Goal: Transaction & Acquisition: Purchase product/service

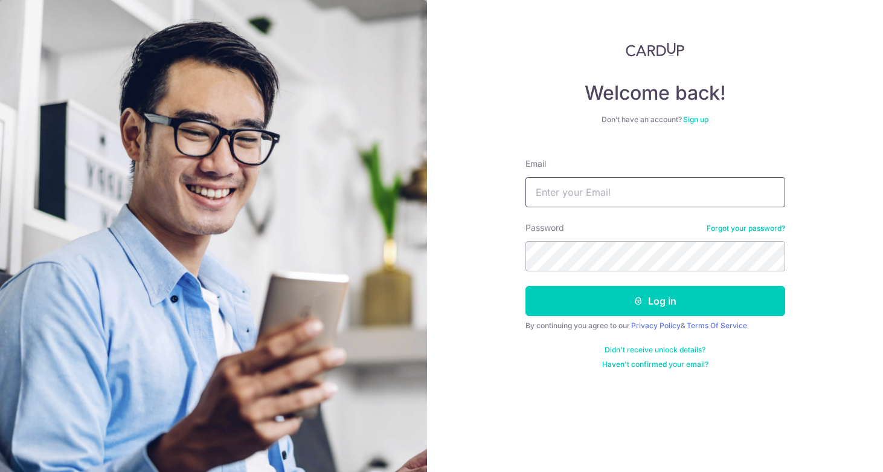
click at [627, 193] on input "Email" at bounding box center [655, 192] width 260 height 30
type input "[EMAIL_ADDRESS][DOMAIN_NAME]"
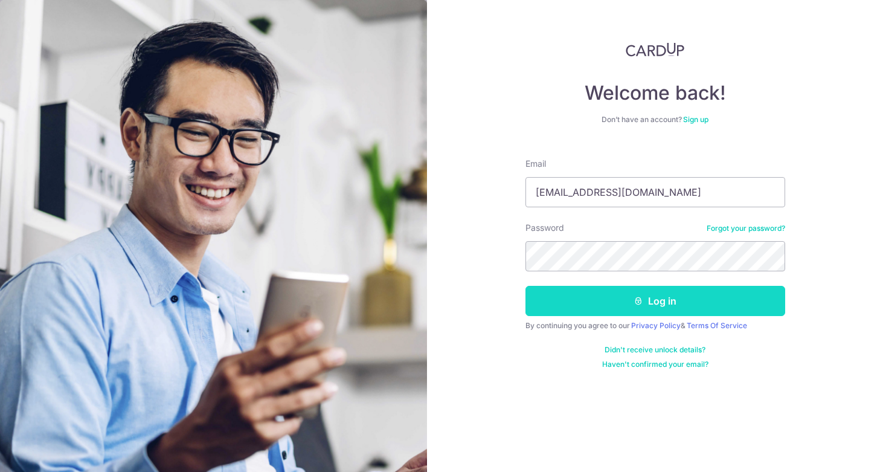
click at [610, 301] on button "Log in" at bounding box center [655, 301] width 260 height 30
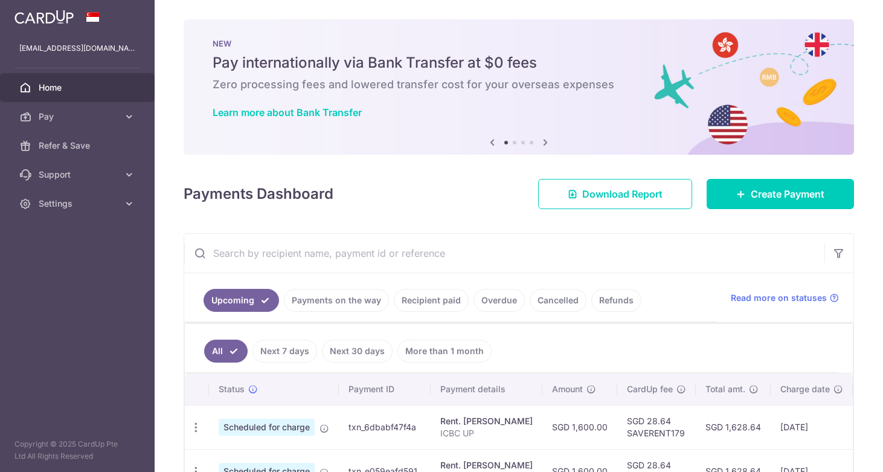
scroll to position [168, 0]
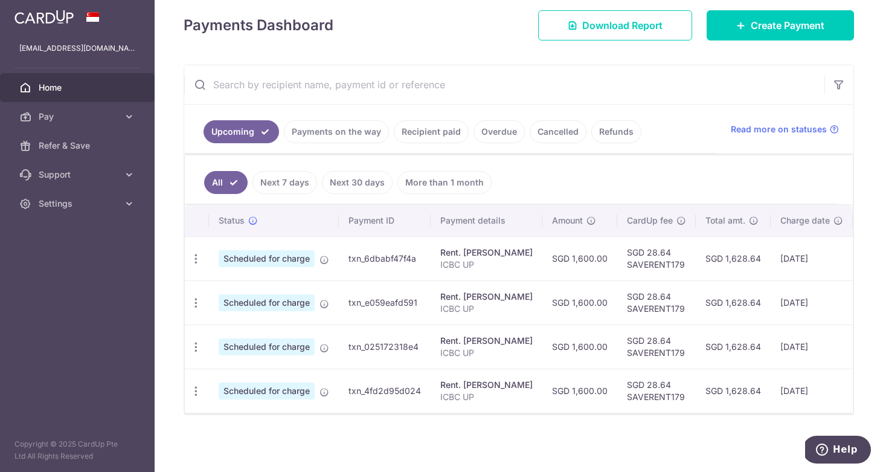
click at [344, 133] on link "Payments on the way" at bounding box center [336, 131] width 105 height 23
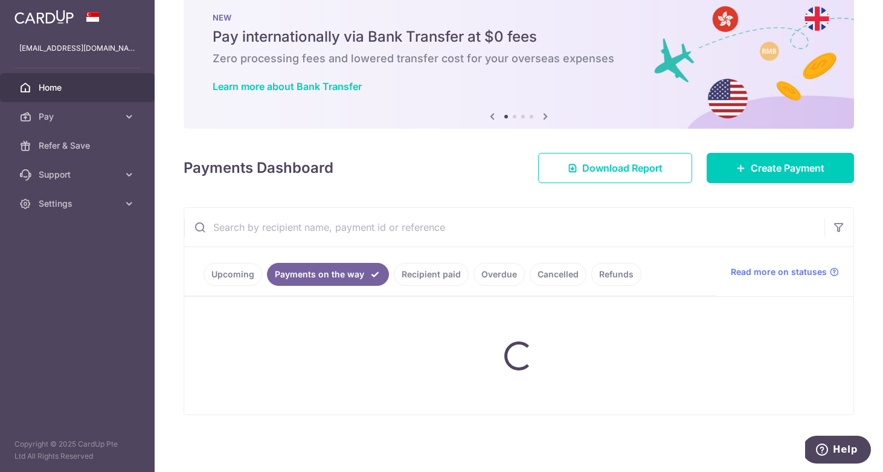
scroll to position [0, 0]
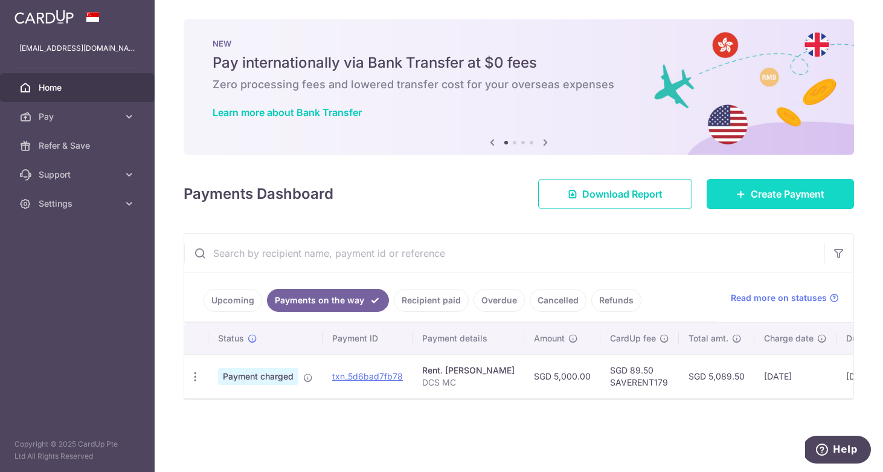
click at [738, 199] on link "Create Payment" at bounding box center [780, 194] width 147 height 30
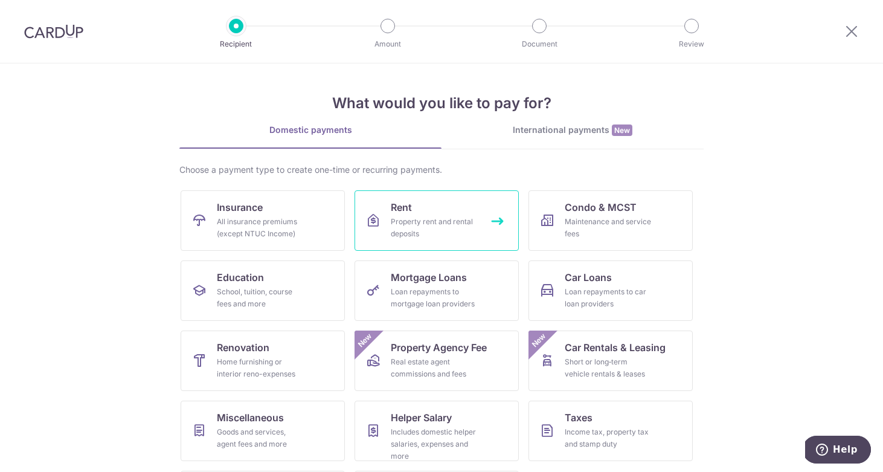
click at [417, 230] on div "Property rent and rental deposits" at bounding box center [434, 228] width 87 height 24
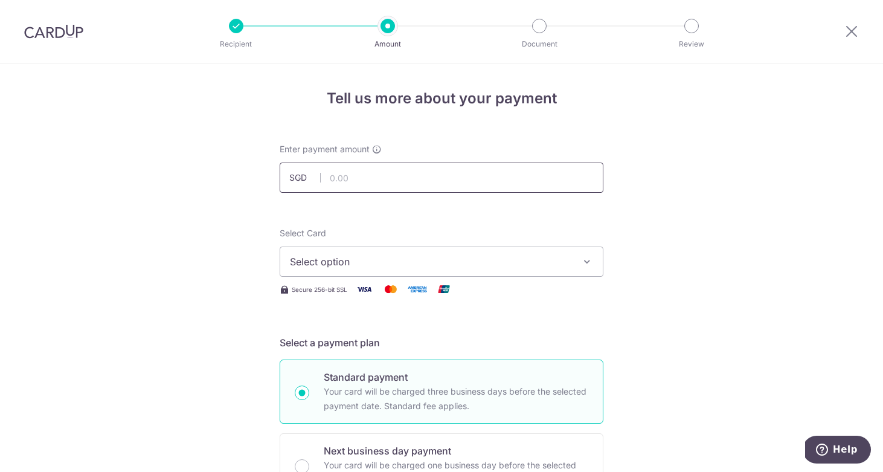
click at [376, 176] on input "text" at bounding box center [442, 177] width 324 height 30
type input "5,000.00"
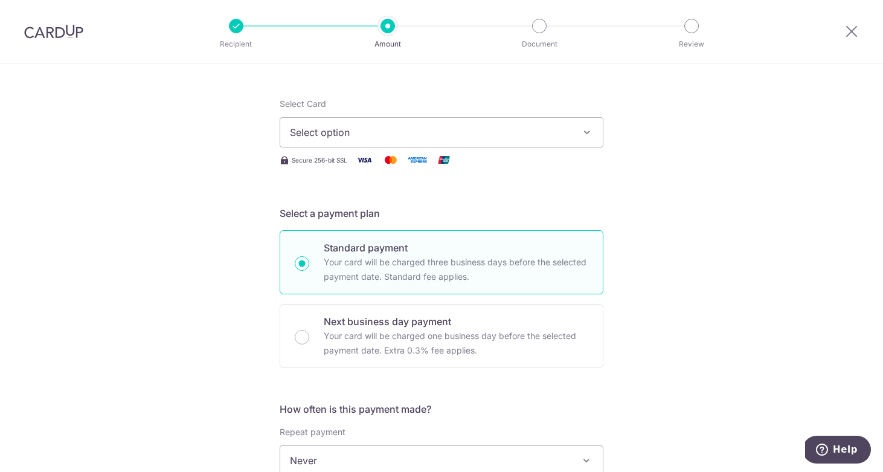
scroll to position [132, 0]
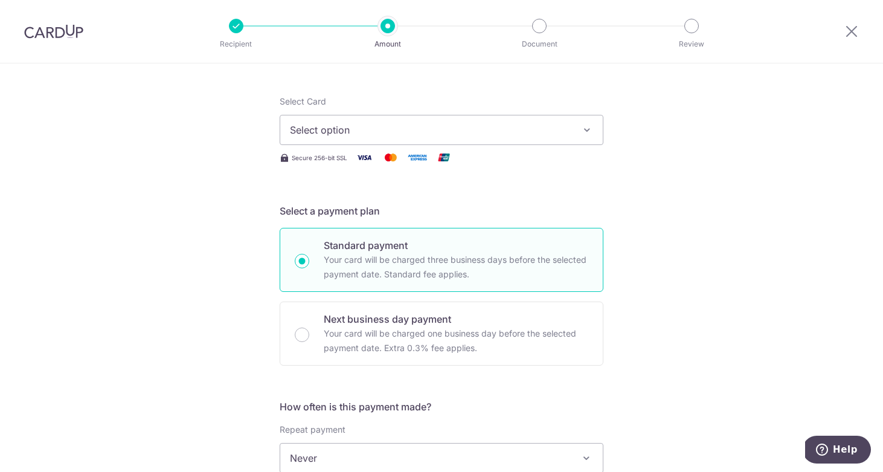
click at [325, 131] on span "Select option" at bounding box center [430, 130] width 281 height 14
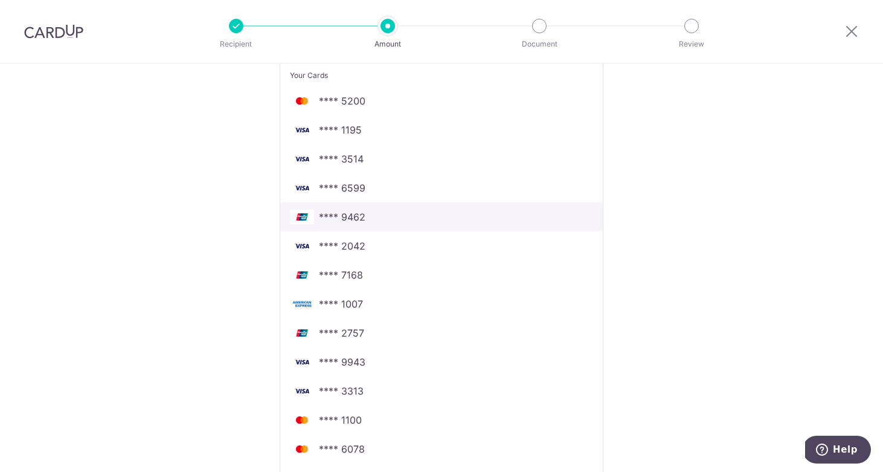
scroll to position [248, 0]
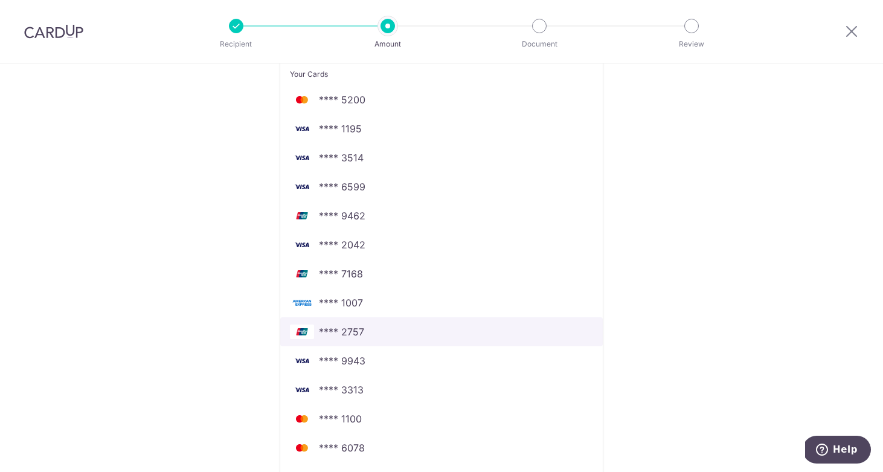
click at [371, 330] on span "**** 2757" at bounding box center [441, 331] width 303 height 14
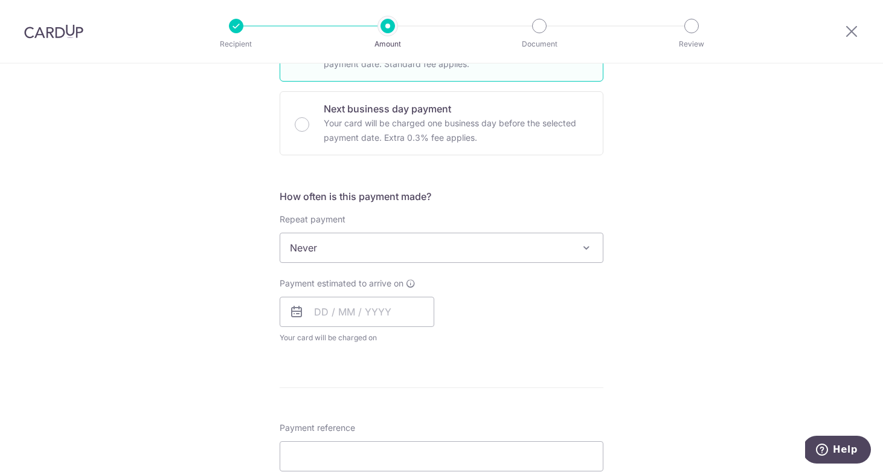
scroll to position [342, 0]
click at [353, 307] on input "text" at bounding box center [357, 311] width 155 height 30
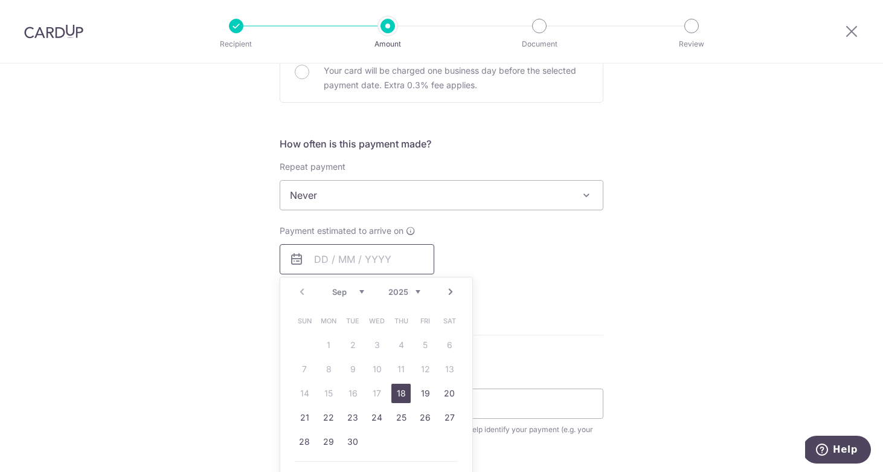
scroll to position [405, 0]
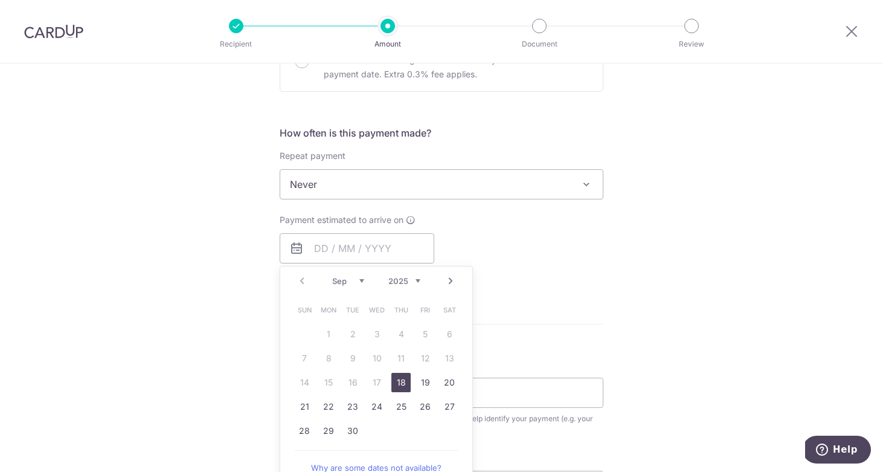
click at [397, 381] on link "18" at bounding box center [400, 382] width 19 height 19
type input "18/09/2025"
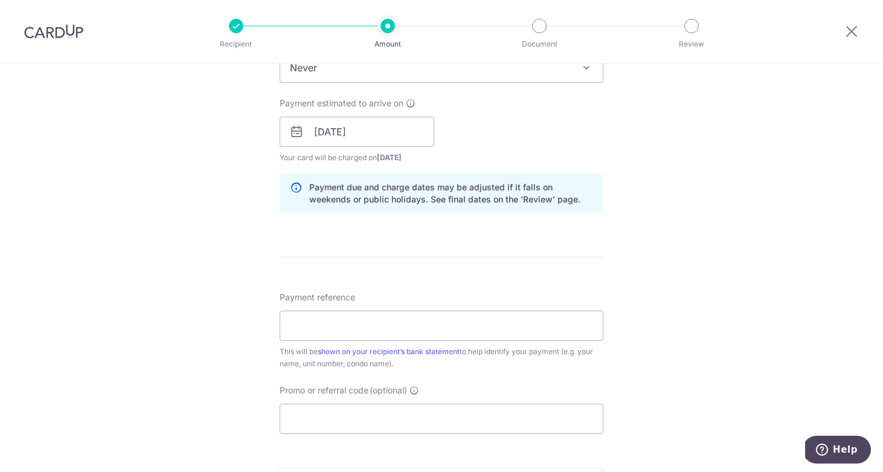
scroll to position [527, 0]
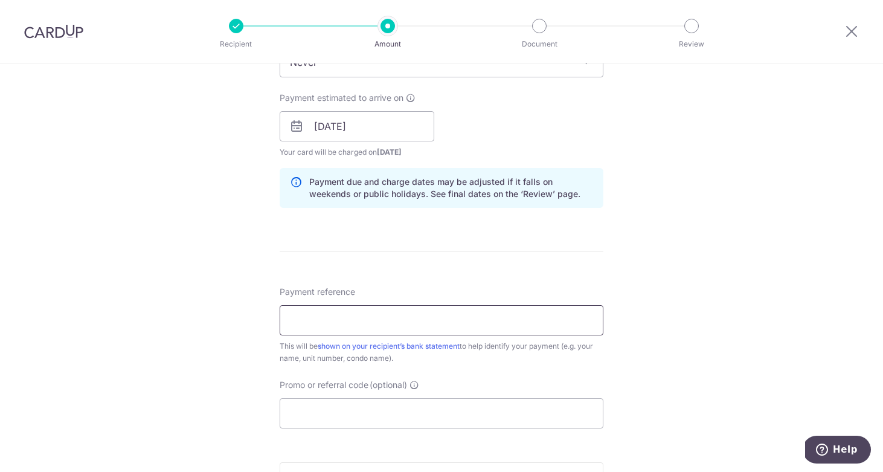
click at [371, 319] on input "Payment reference" at bounding box center [442, 320] width 324 height 30
type input "DCS FLEX"
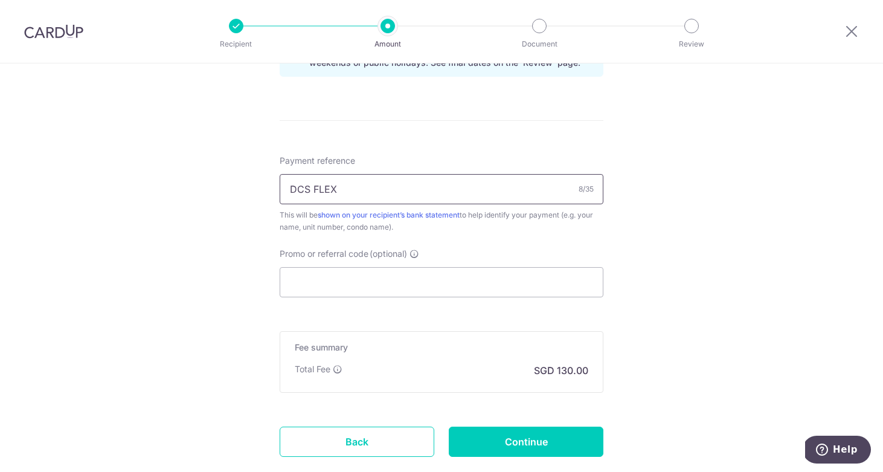
scroll to position [662, 0]
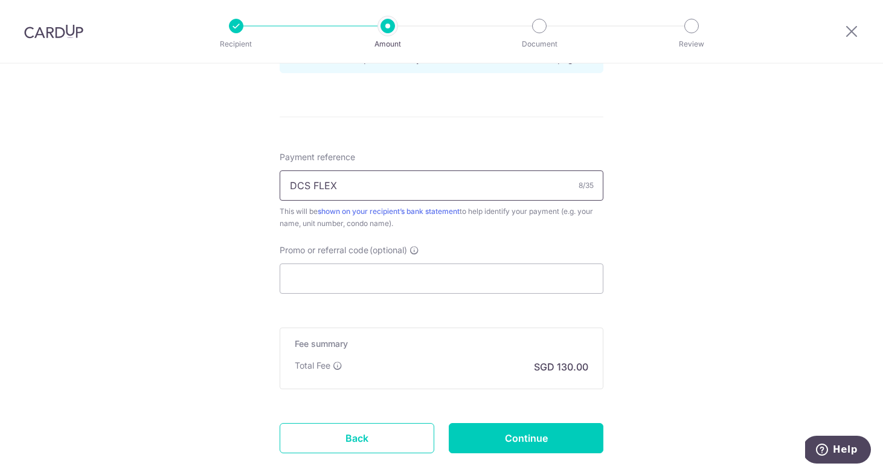
click at [379, 200] on input "DCS FLEX" at bounding box center [442, 185] width 324 height 30
type input "DCS UNIONPAY"
click at [357, 289] on input "Promo or referral code (optional)" at bounding box center [442, 278] width 324 height 30
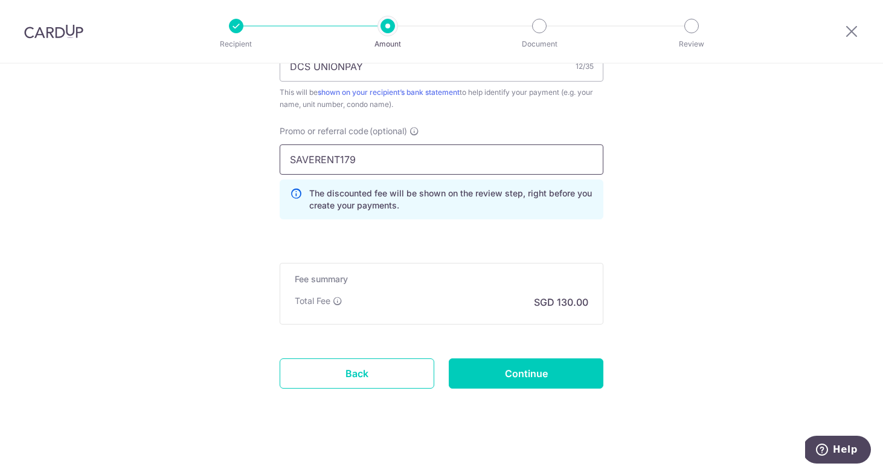
scroll to position [783, 0]
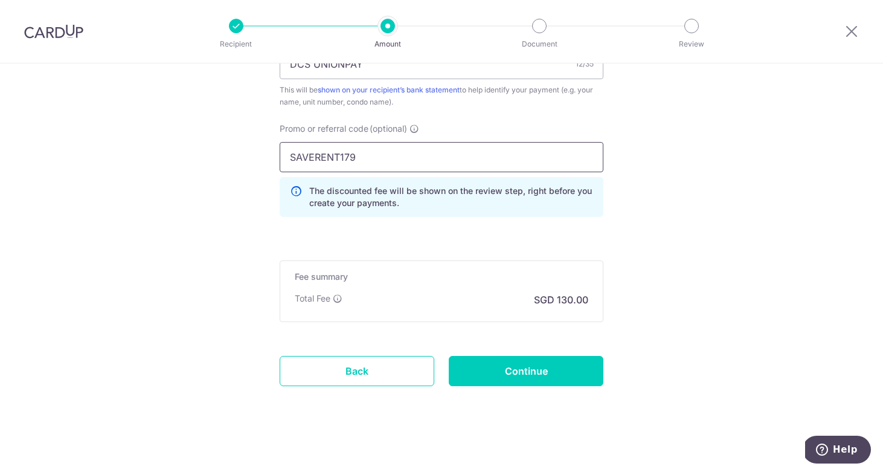
type input "SAVERENT179"
click at [448, 359] on div "Continue" at bounding box center [525, 371] width 169 height 30
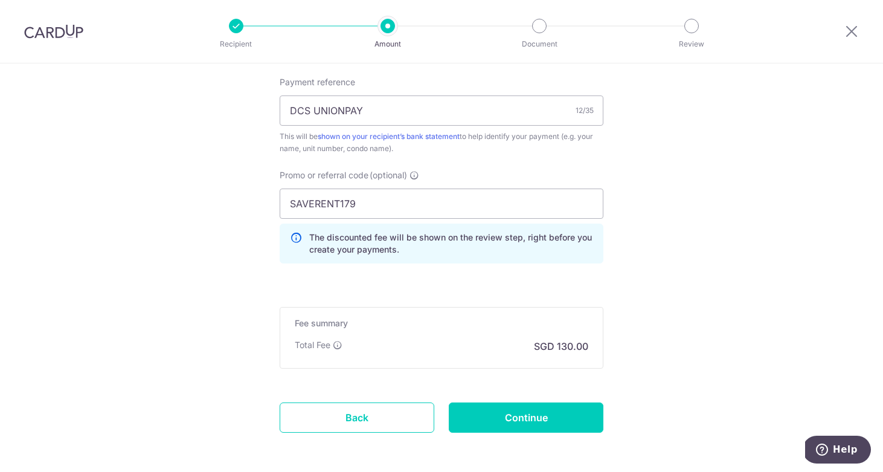
scroll to position [788, 0]
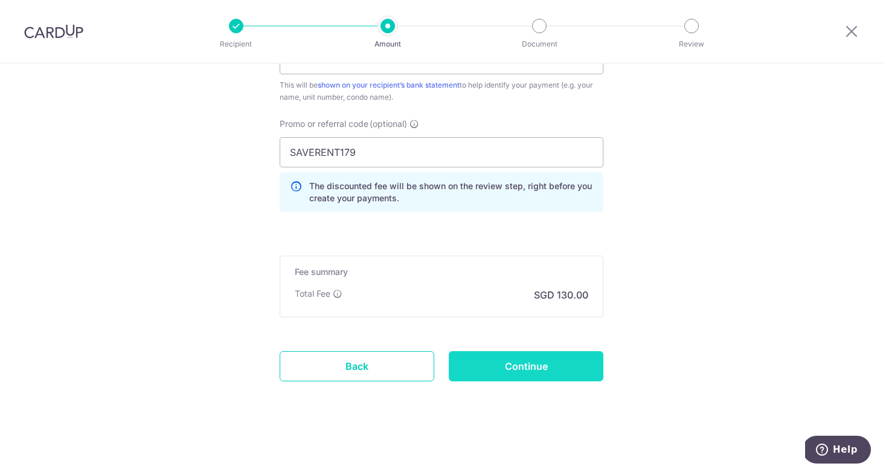
click at [482, 364] on input "Continue" at bounding box center [526, 366] width 155 height 30
type input "Create Schedule"
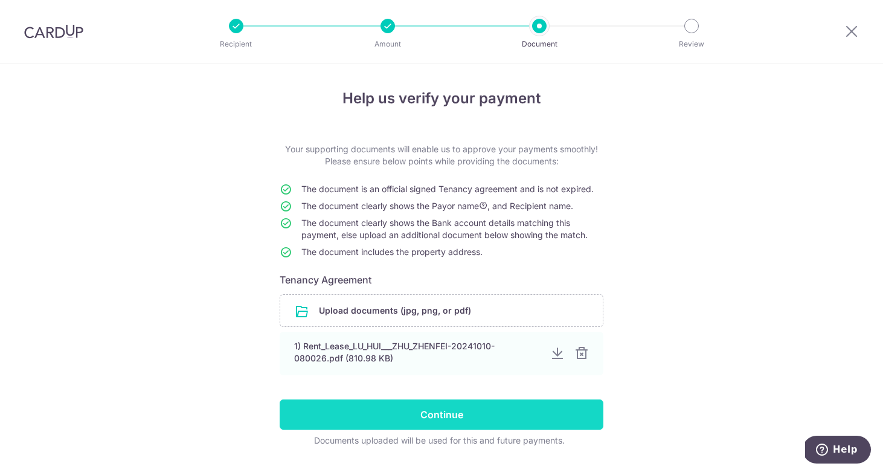
click at [453, 408] on input "Continue" at bounding box center [442, 414] width 324 height 30
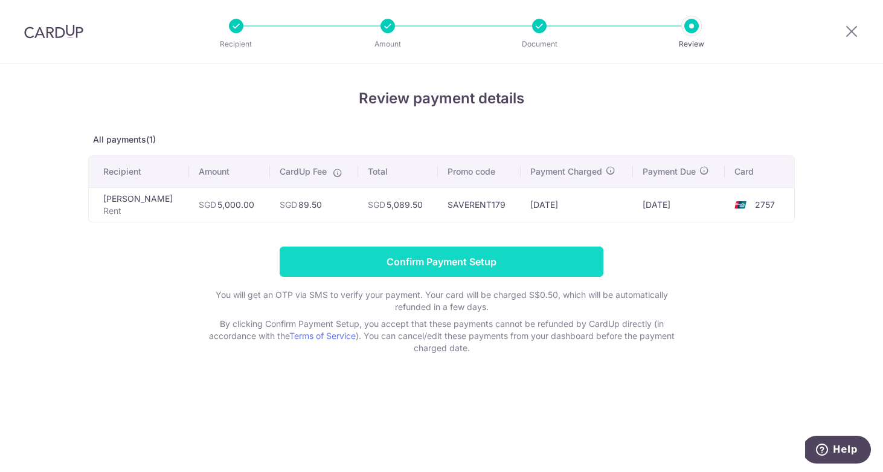
click at [430, 261] on input "Confirm Payment Setup" at bounding box center [442, 261] width 324 height 30
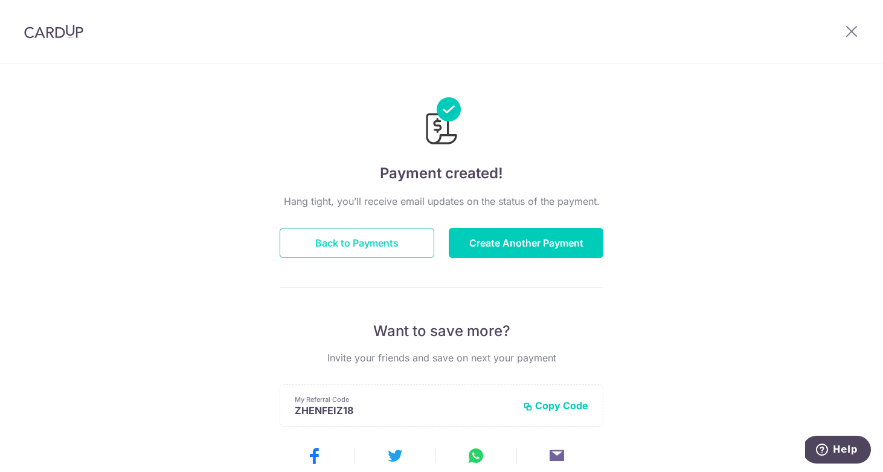
click at [351, 248] on button "Back to Payments" at bounding box center [357, 243] width 155 height 30
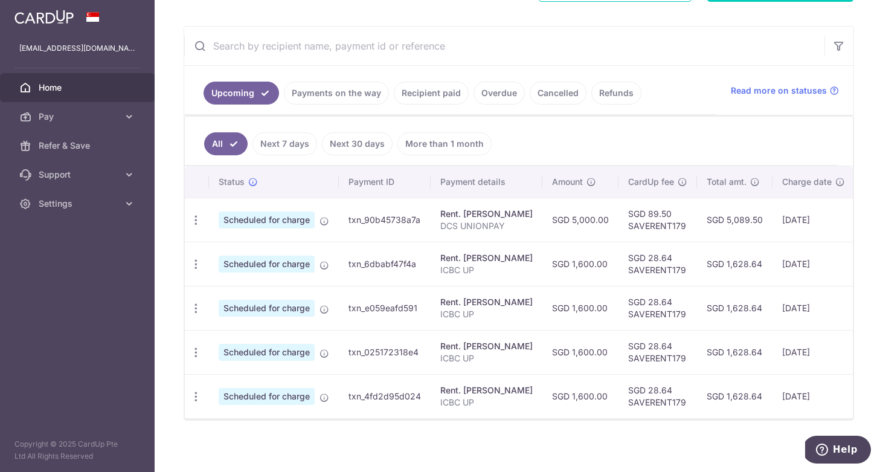
scroll to position [213, 0]
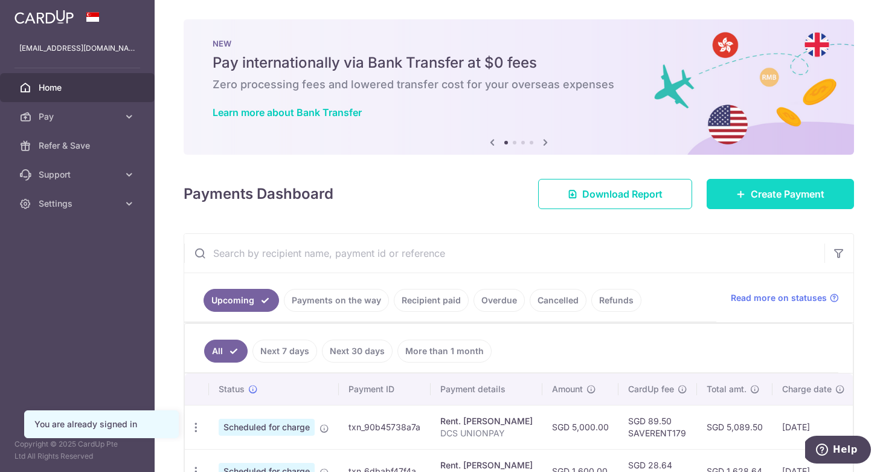
click at [764, 200] on span "Create Payment" at bounding box center [788, 194] width 74 height 14
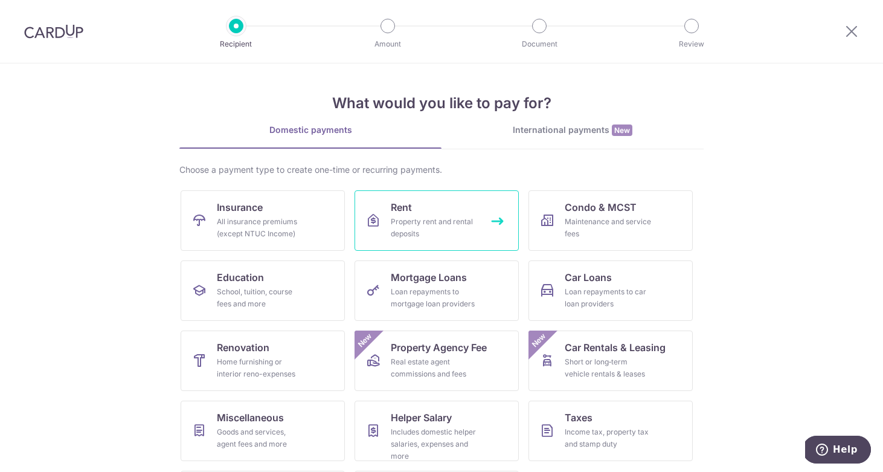
click at [423, 207] on link "Rent Property rent and rental deposits" at bounding box center [436, 220] width 164 height 60
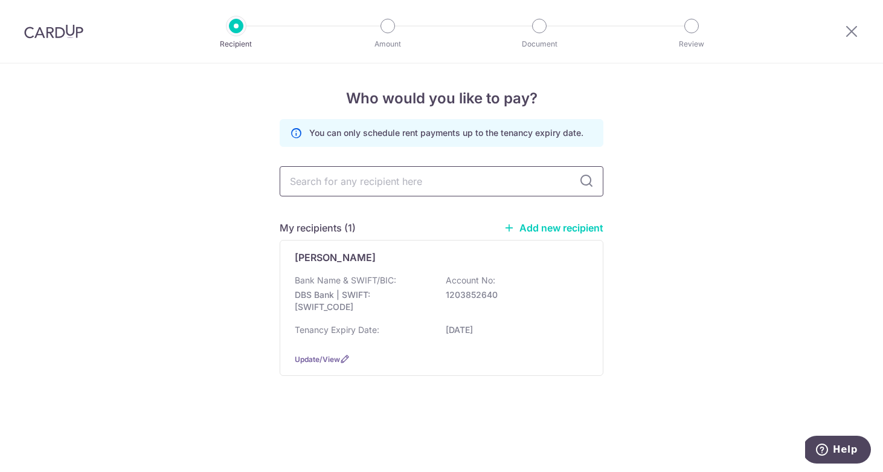
click at [420, 178] on input "text" at bounding box center [442, 181] width 324 height 30
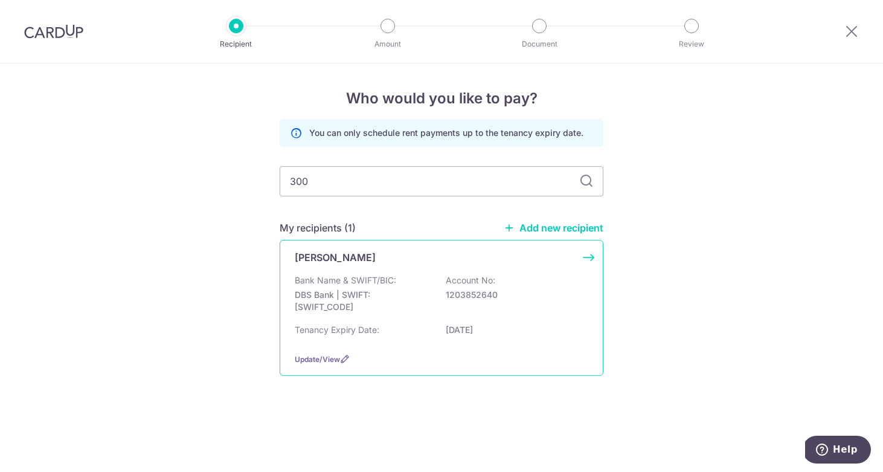
type input "300"
click at [366, 303] on p "DBS Bank | SWIFT: [SWIFT_CODE]" at bounding box center [362, 301] width 135 height 24
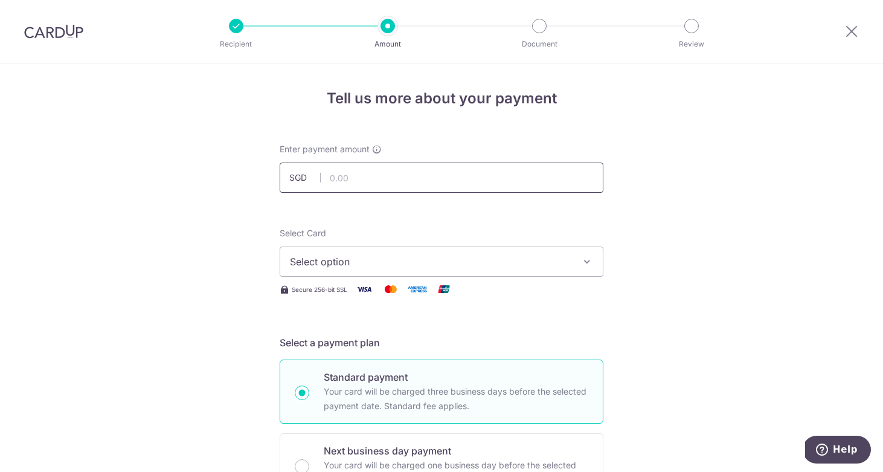
click at [392, 165] on input "text" at bounding box center [442, 177] width 324 height 30
type input "300"
type input "294.00"
click at [414, 261] on span "Select option" at bounding box center [430, 261] width 281 height 14
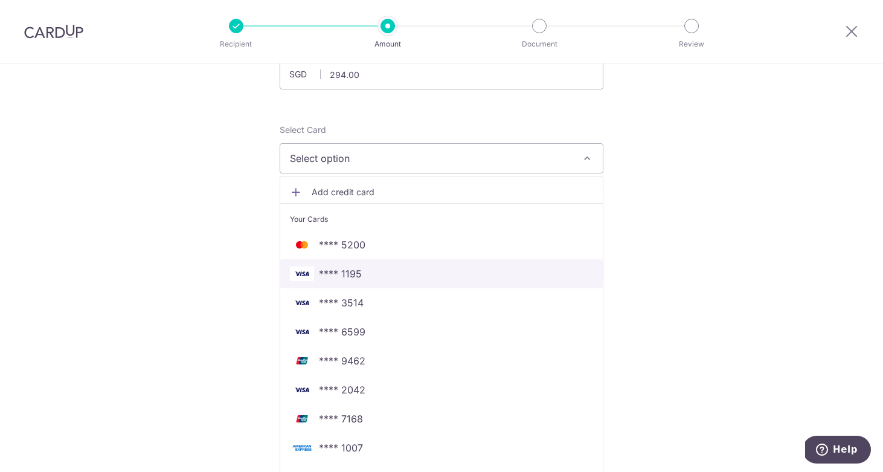
scroll to position [101, 0]
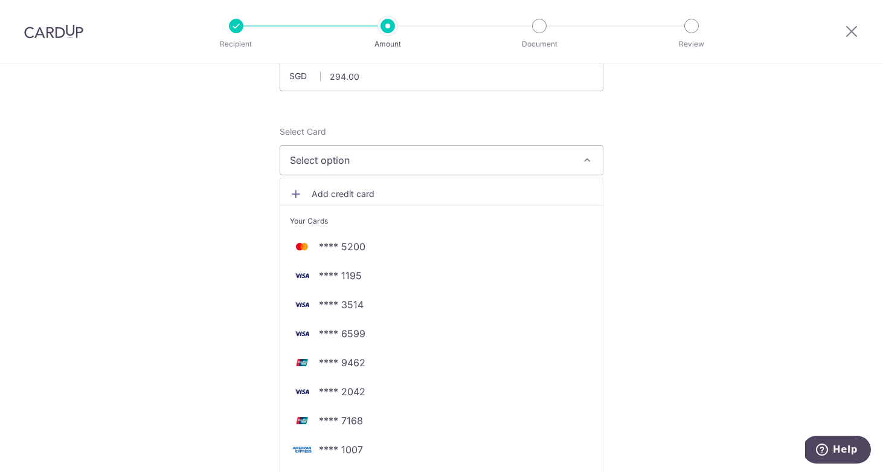
click at [372, 200] on link "Add credit card" at bounding box center [441, 194] width 322 height 22
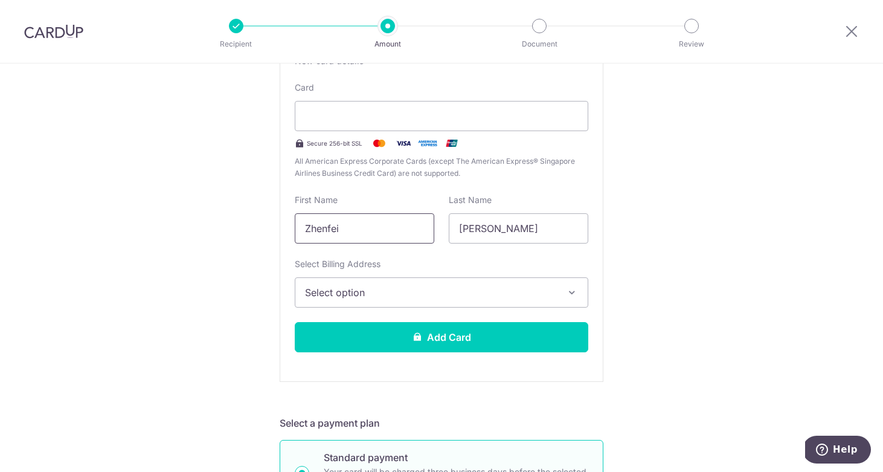
scroll to position [288, 0]
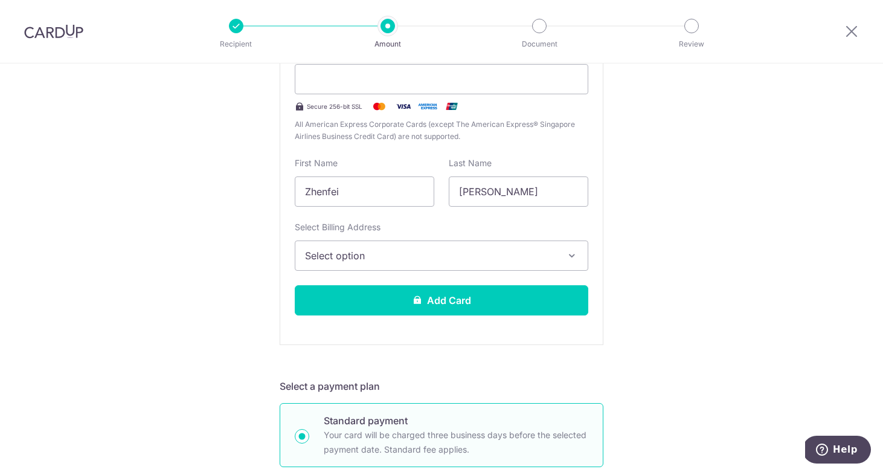
click at [368, 258] on span "Select option" at bounding box center [430, 255] width 251 height 14
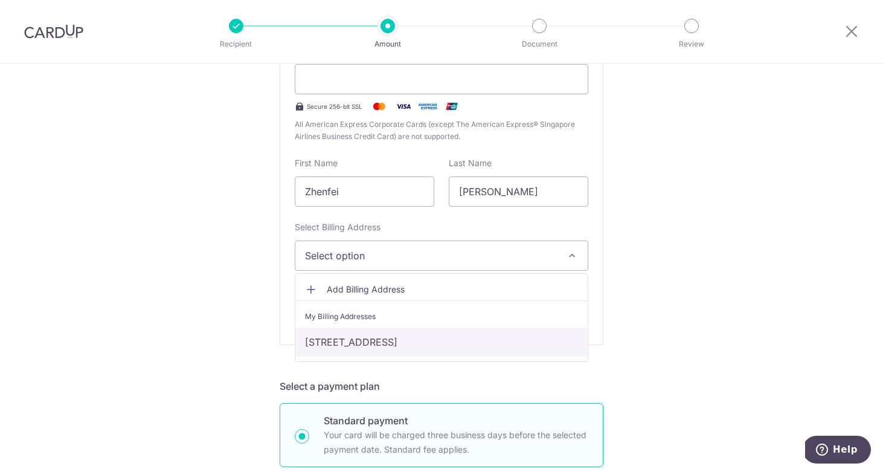
click at [361, 346] on link "8F Jalan Lempeng, #18-64, Singapore, Singapore, Singapore-126740" at bounding box center [441, 341] width 292 height 29
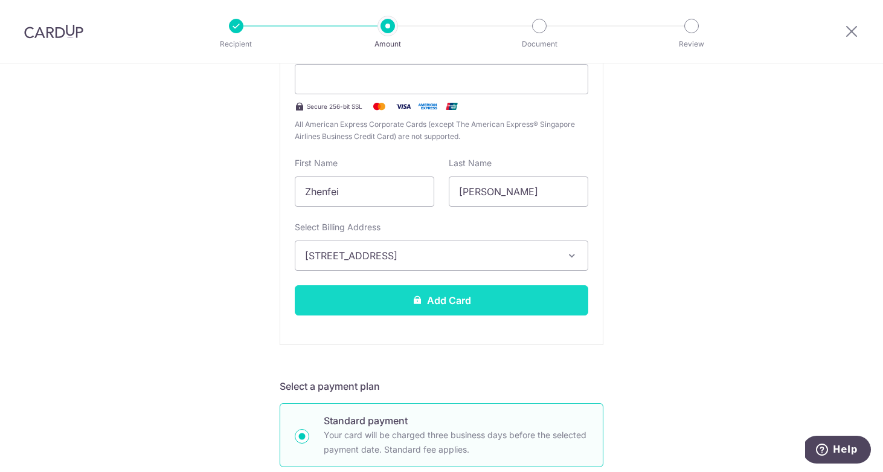
click at [394, 301] on button "Add Card" at bounding box center [441, 300] width 293 height 30
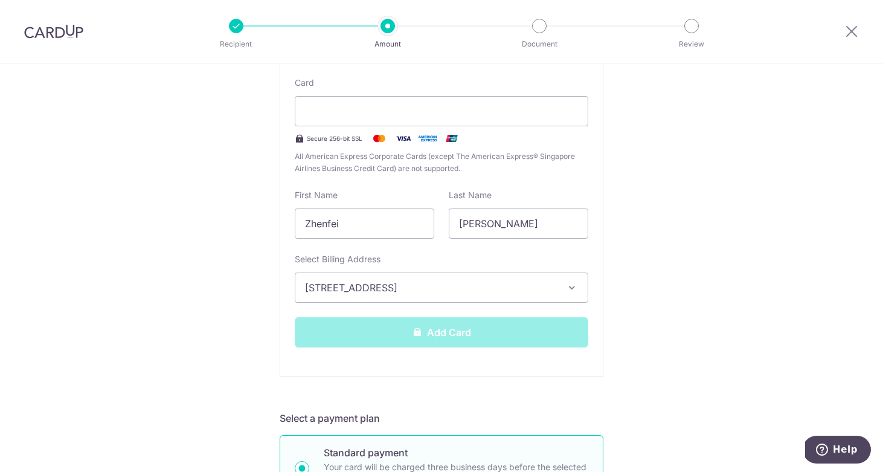
scroll to position [259, 0]
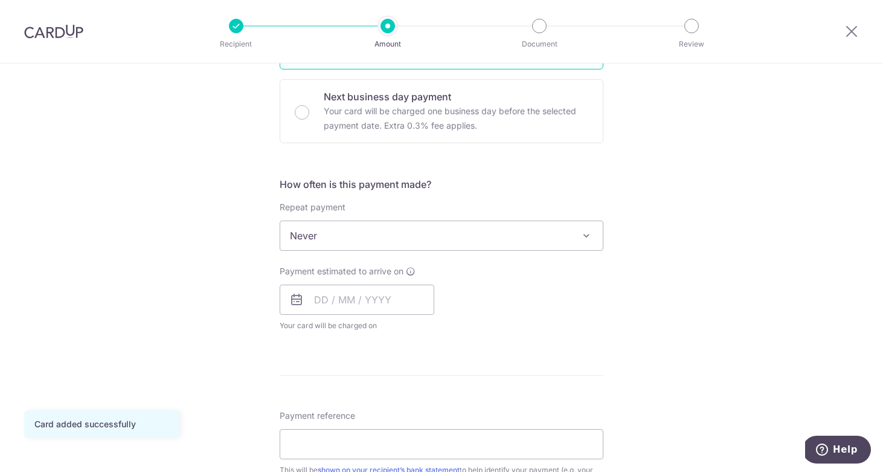
scroll to position [429, 0]
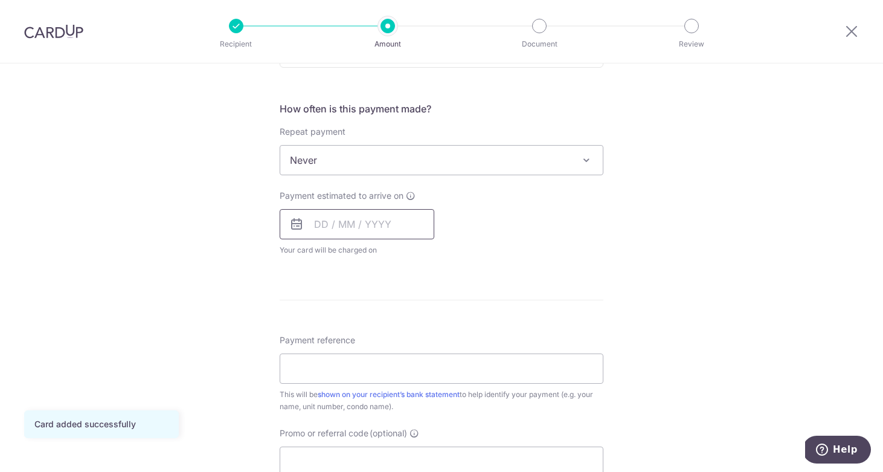
click at [383, 214] on input "text" at bounding box center [357, 224] width 155 height 30
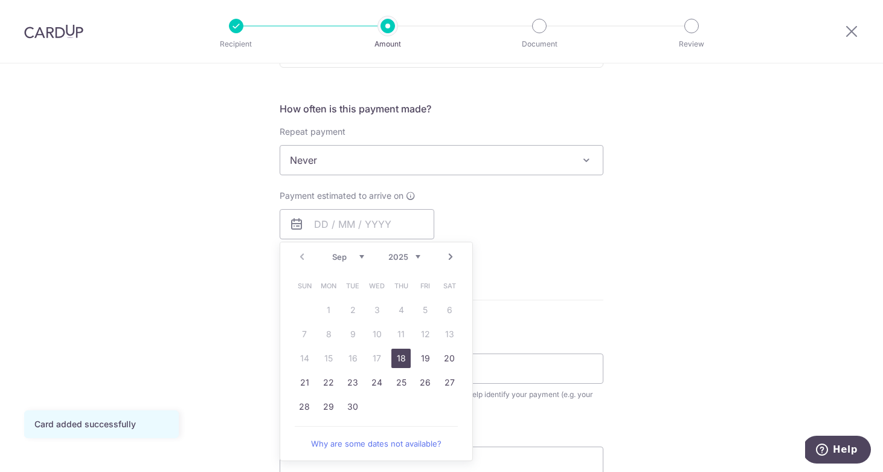
click at [531, 282] on form "Enter payment amount SGD 294.00 294.00 Card added successfully Select Card ****…" at bounding box center [442, 192] width 324 height 956
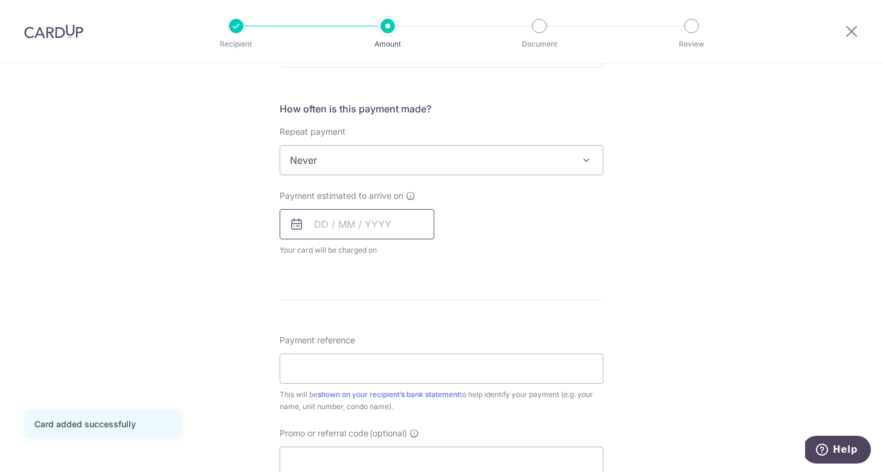
click at [381, 224] on input "text" at bounding box center [357, 224] width 155 height 30
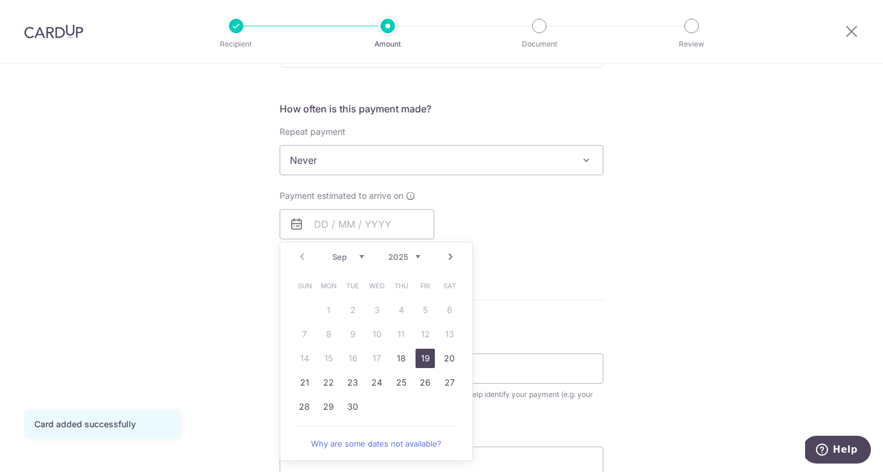
click at [421, 359] on link "19" at bounding box center [424, 357] width 19 height 19
type input "19/09/2025"
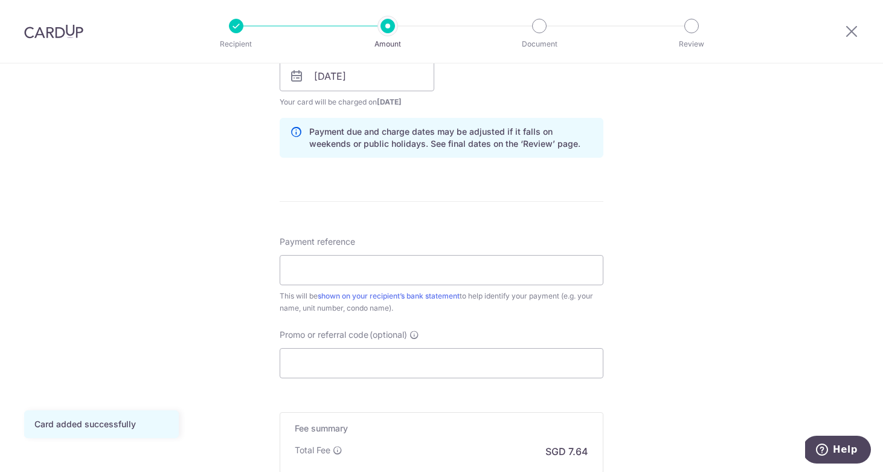
scroll to position [578, 0]
click at [373, 278] on input "Payment reference" at bounding box center [442, 269] width 324 height 30
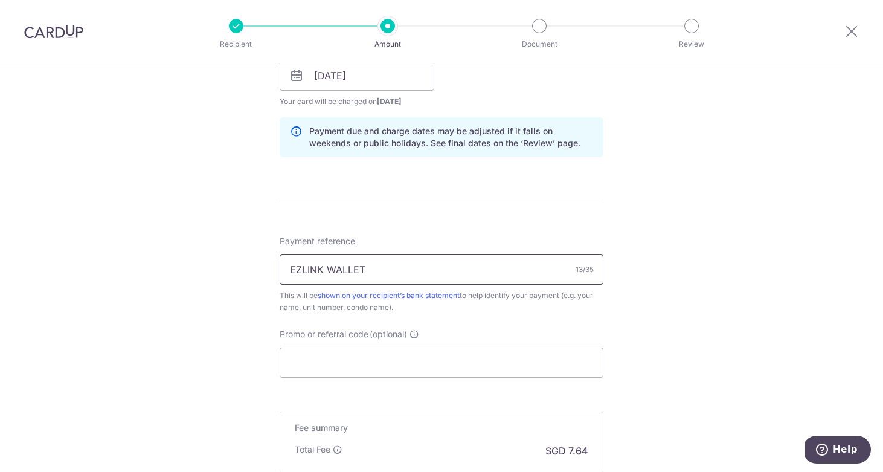
type input "EZLINK WALLET"
click at [373, 364] on input "Promo or referral code (optional)" at bounding box center [442, 362] width 324 height 30
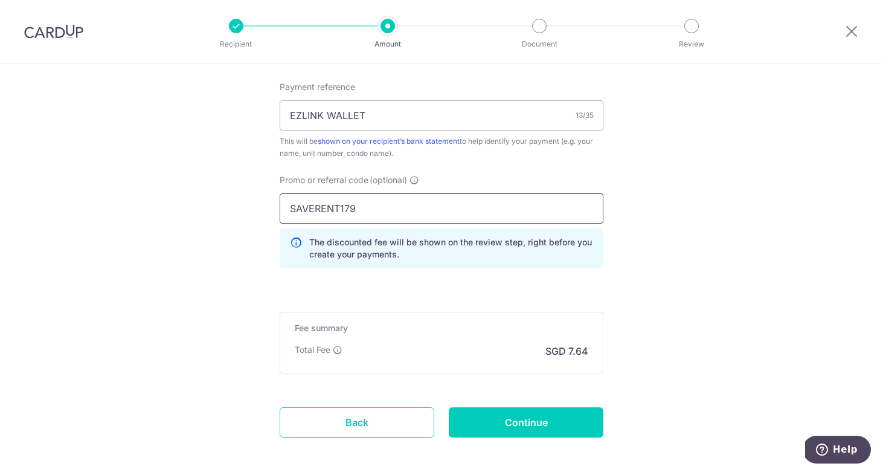
scroll to position [733, 0]
type input "SAVERENT179"
click at [479, 415] on input "Continue" at bounding box center [526, 421] width 155 height 30
type input "Create Schedule"
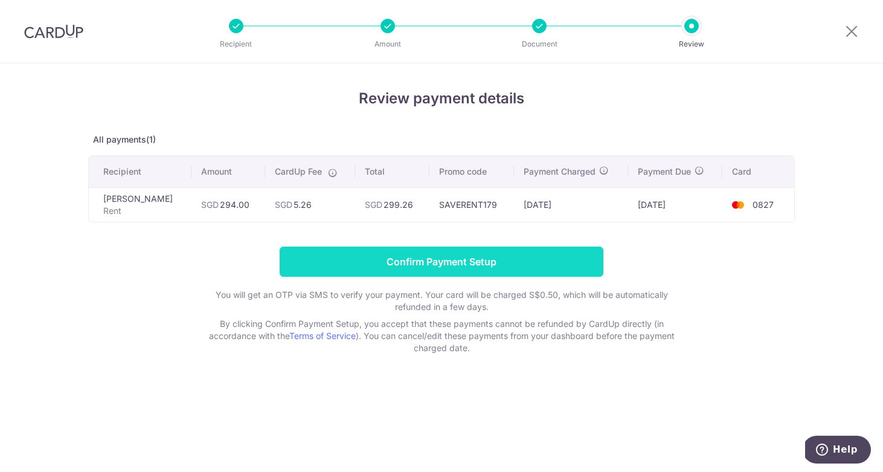
click at [479, 266] on input "Confirm Payment Setup" at bounding box center [442, 261] width 324 height 30
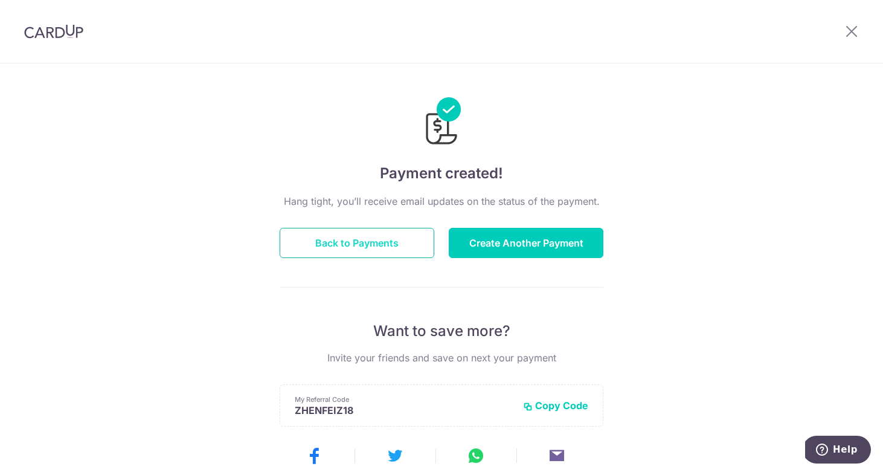
click at [335, 245] on button "Back to Payments" at bounding box center [357, 243] width 155 height 30
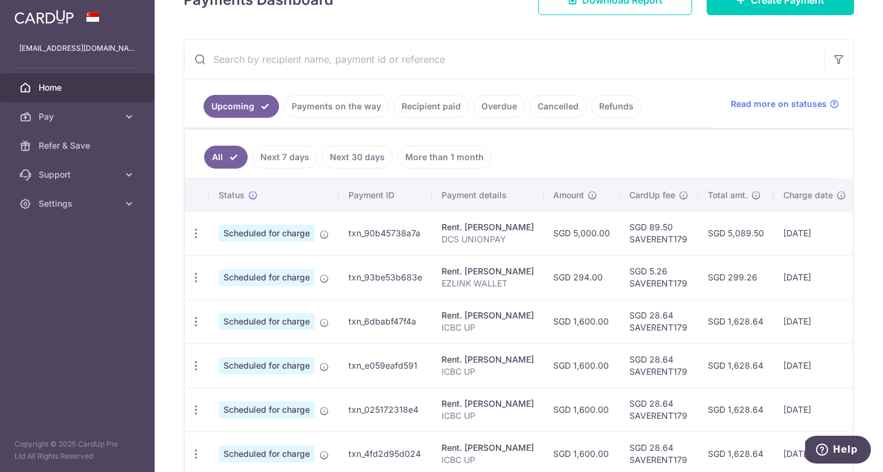
scroll to position [211, 0]
